Goal: Transaction & Acquisition: Purchase product/service

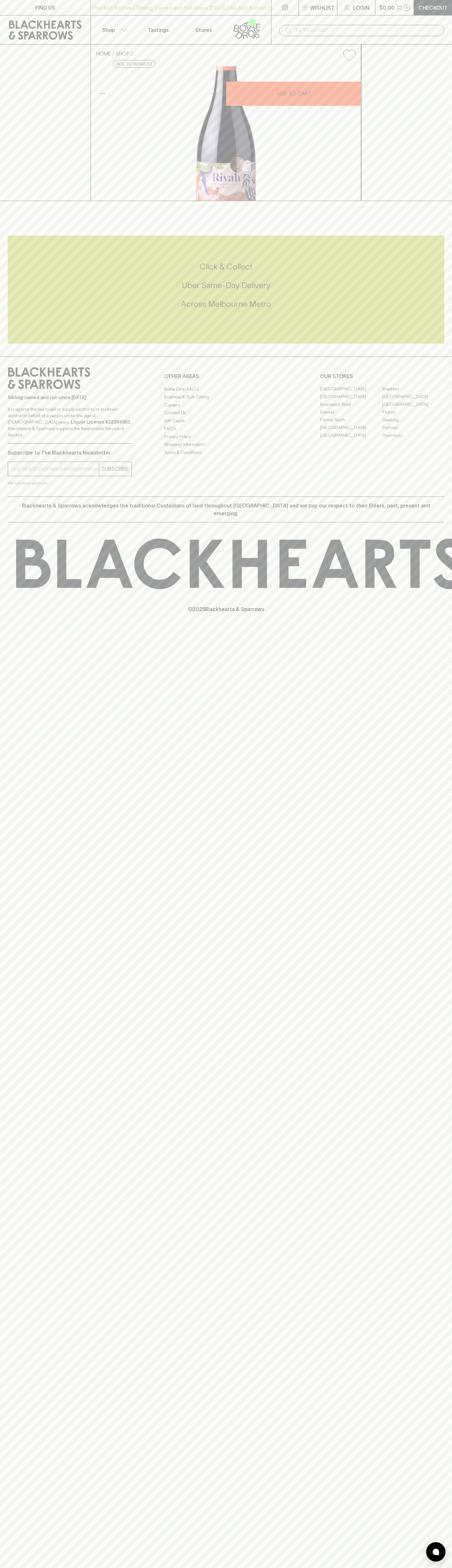
click at [325, 12] on p "Wishlist" at bounding box center [322, 7] width 24 height 8
click at [433, 1567] on html "FIND US | No Bad Bottles | Sibling Owned and Run Since [DATE] | No Bad Bottles …" at bounding box center [226, 784] width 452 height 1568
click at [30, 1334] on div at bounding box center [226, 784] width 452 height 1568
